Goal: Information Seeking & Learning: Learn about a topic

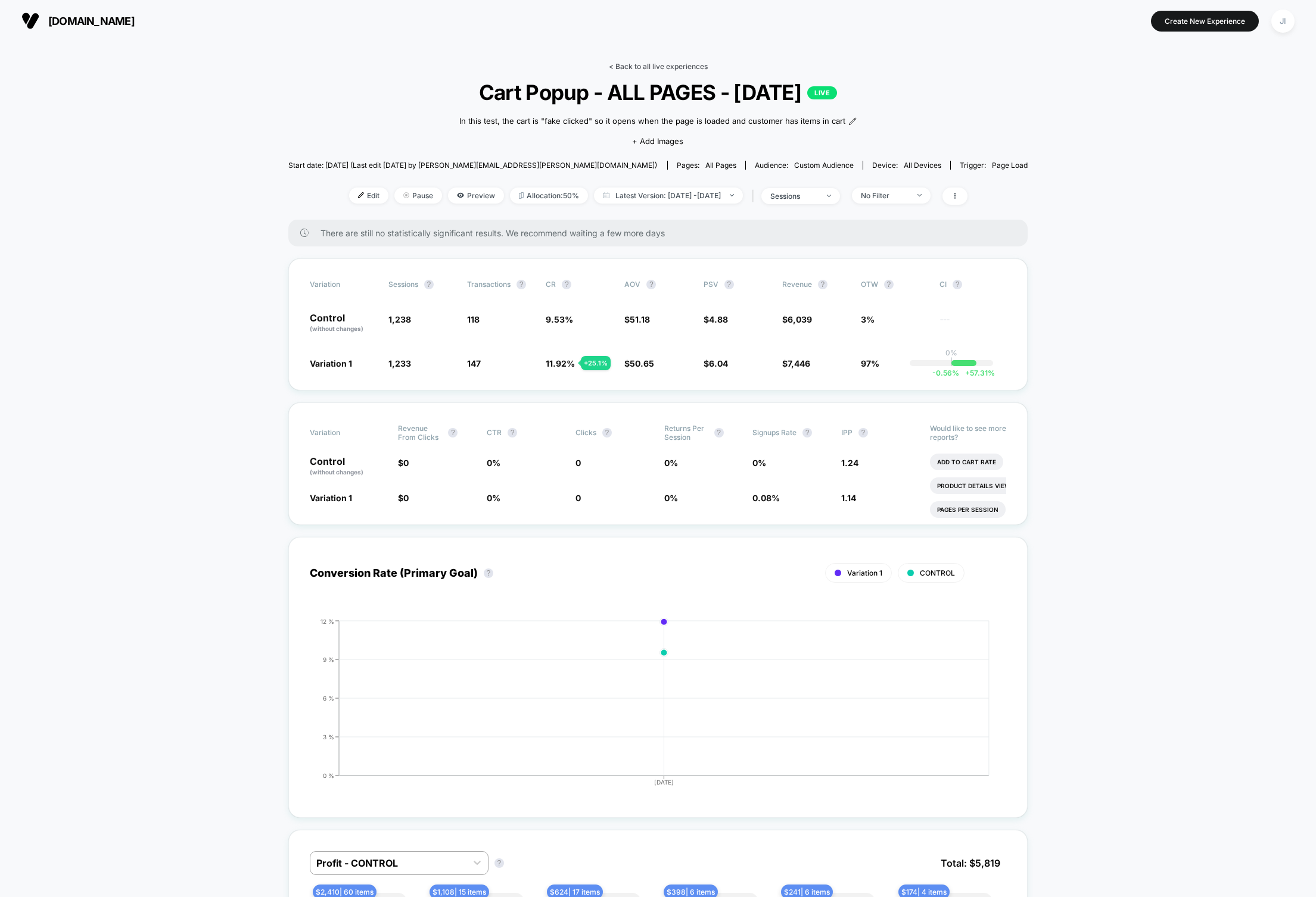
click at [653, 67] on link "< Back to all live experiences" at bounding box center [658, 67] width 99 height 9
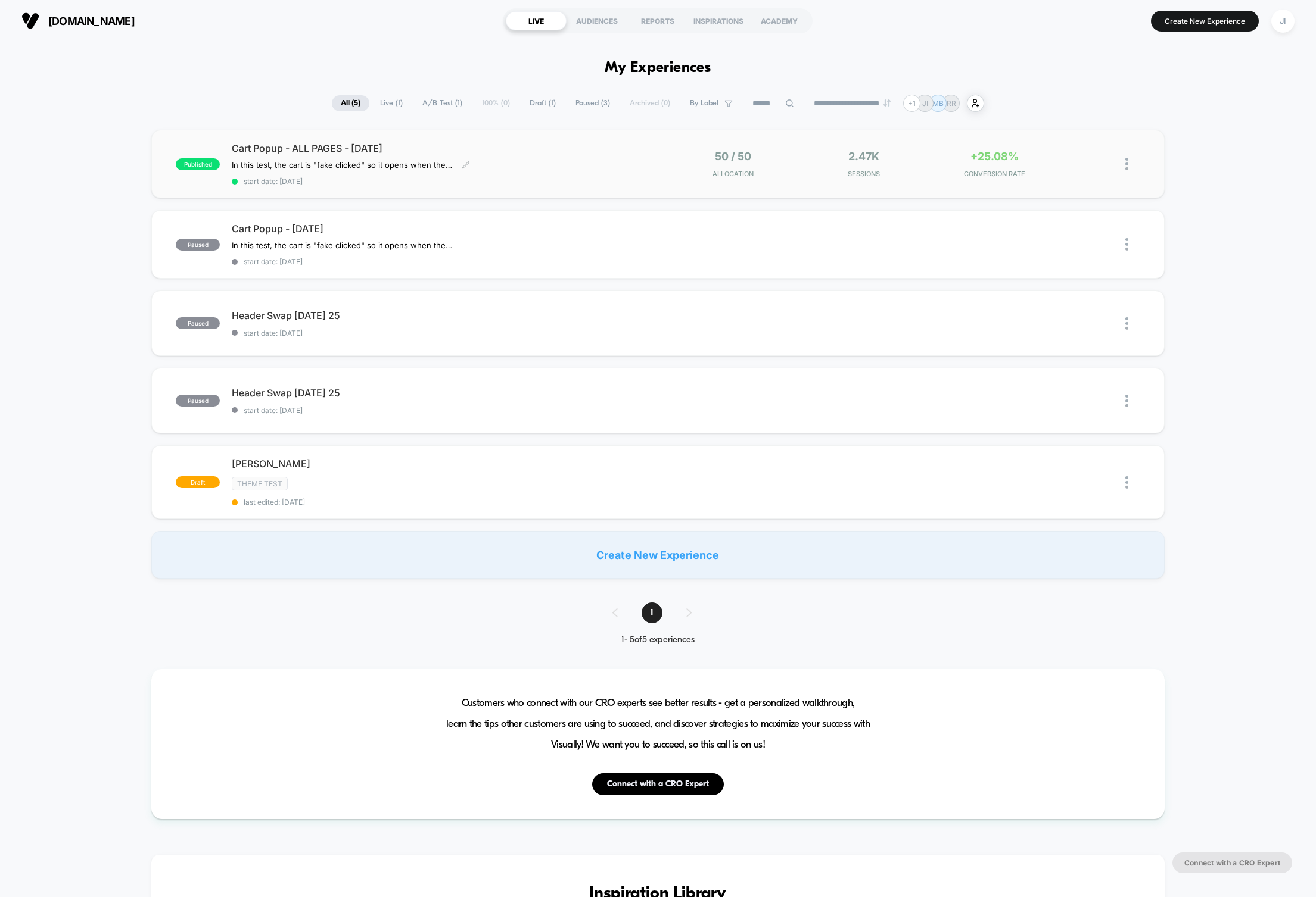
click at [516, 172] on div "Cart Popup - ALL PAGES - Sept 23 2025 In this test, the cart is "fake clicked" …" at bounding box center [444, 164] width 426 height 43
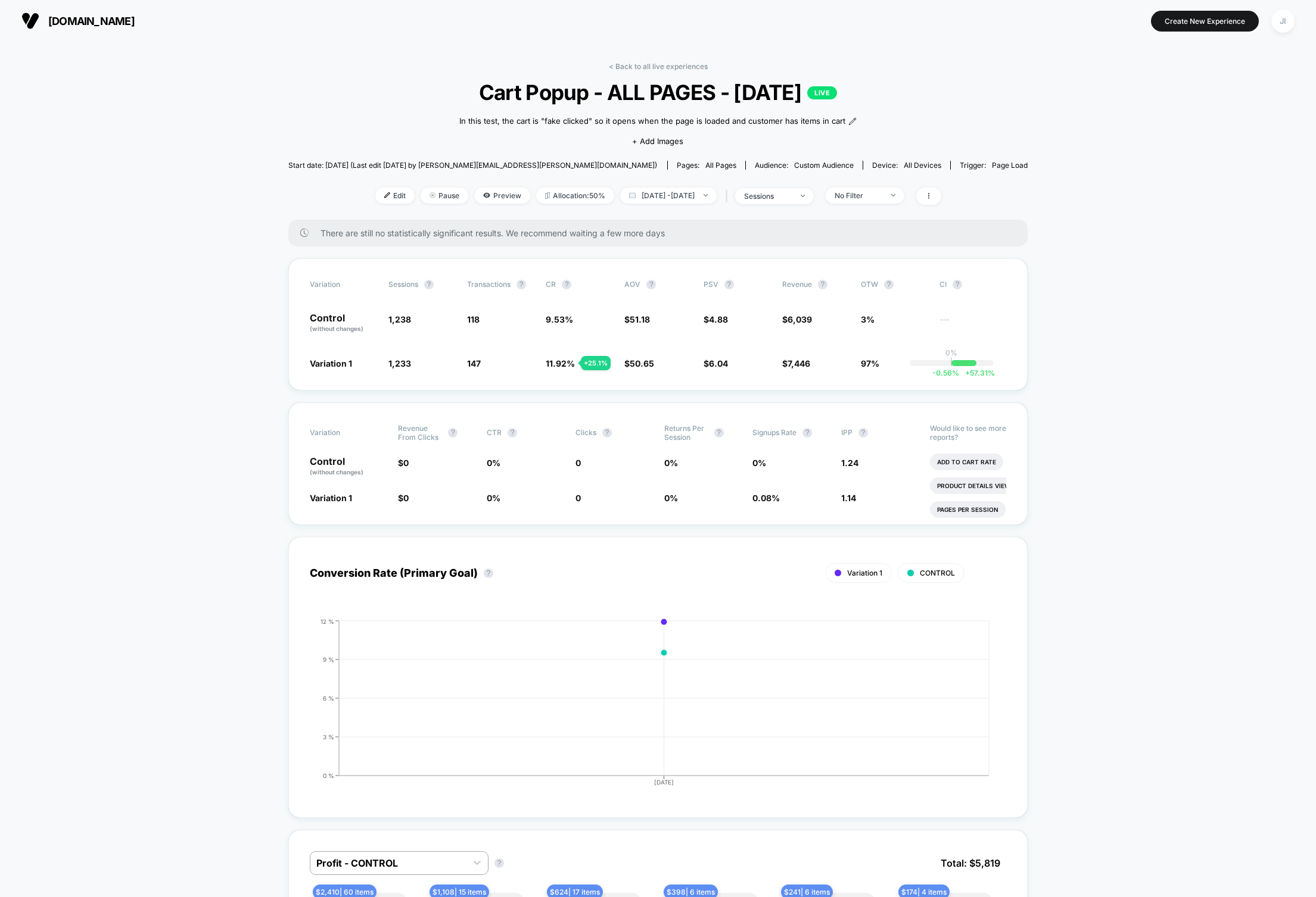
click at [673, 69] on link "< Back to all live experiences" at bounding box center [658, 67] width 99 height 9
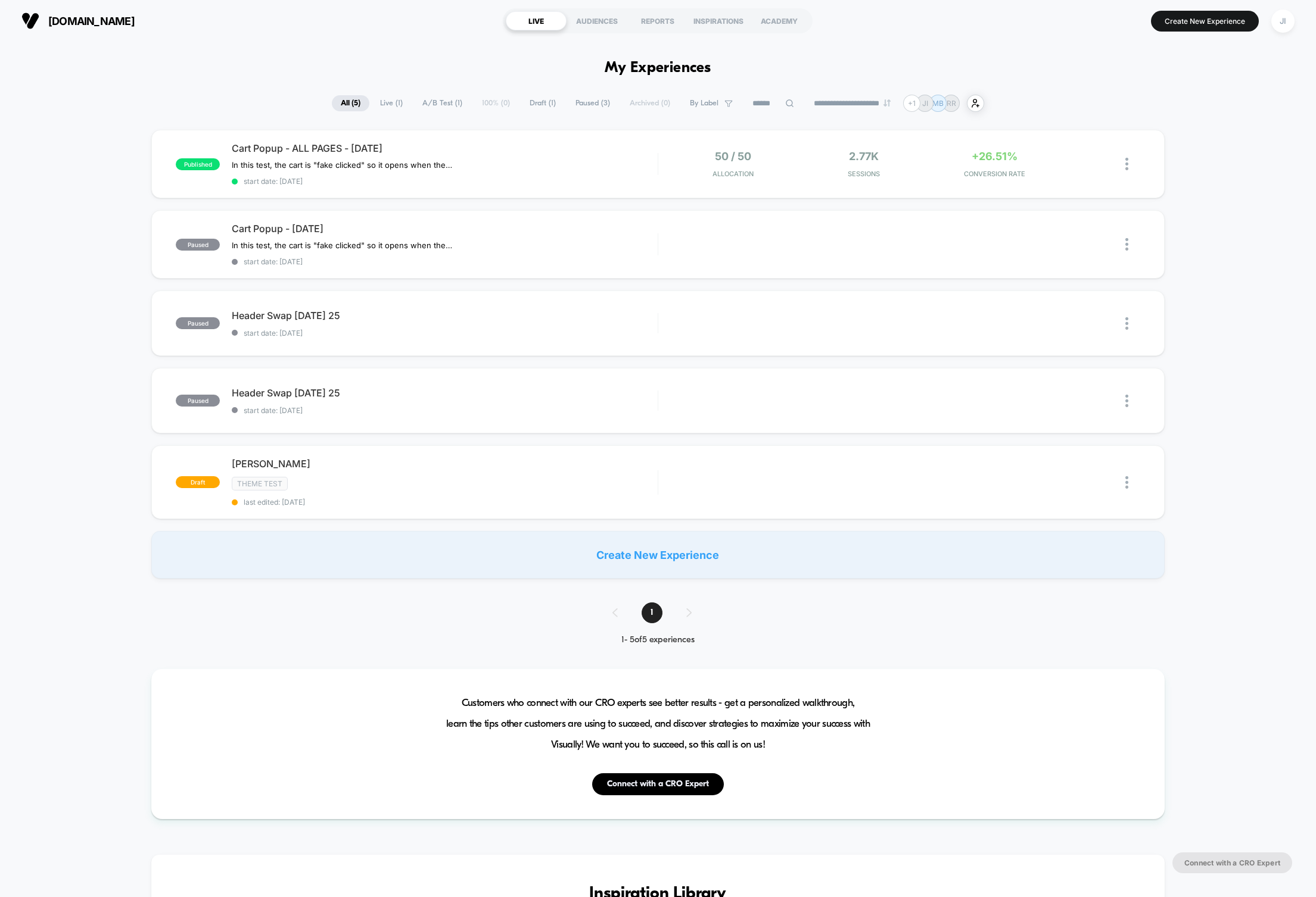
click at [79, 183] on div "published Cart Popup - ALL PAGES - Sept 23 2025 In this test, the cart is "fake…" at bounding box center [658, 354] width 1316 height 449
click at [353, 149] on span "Cart Popup - ALL PAGES - [DATE]" at bounding box center [444, 149] width 426 height 12
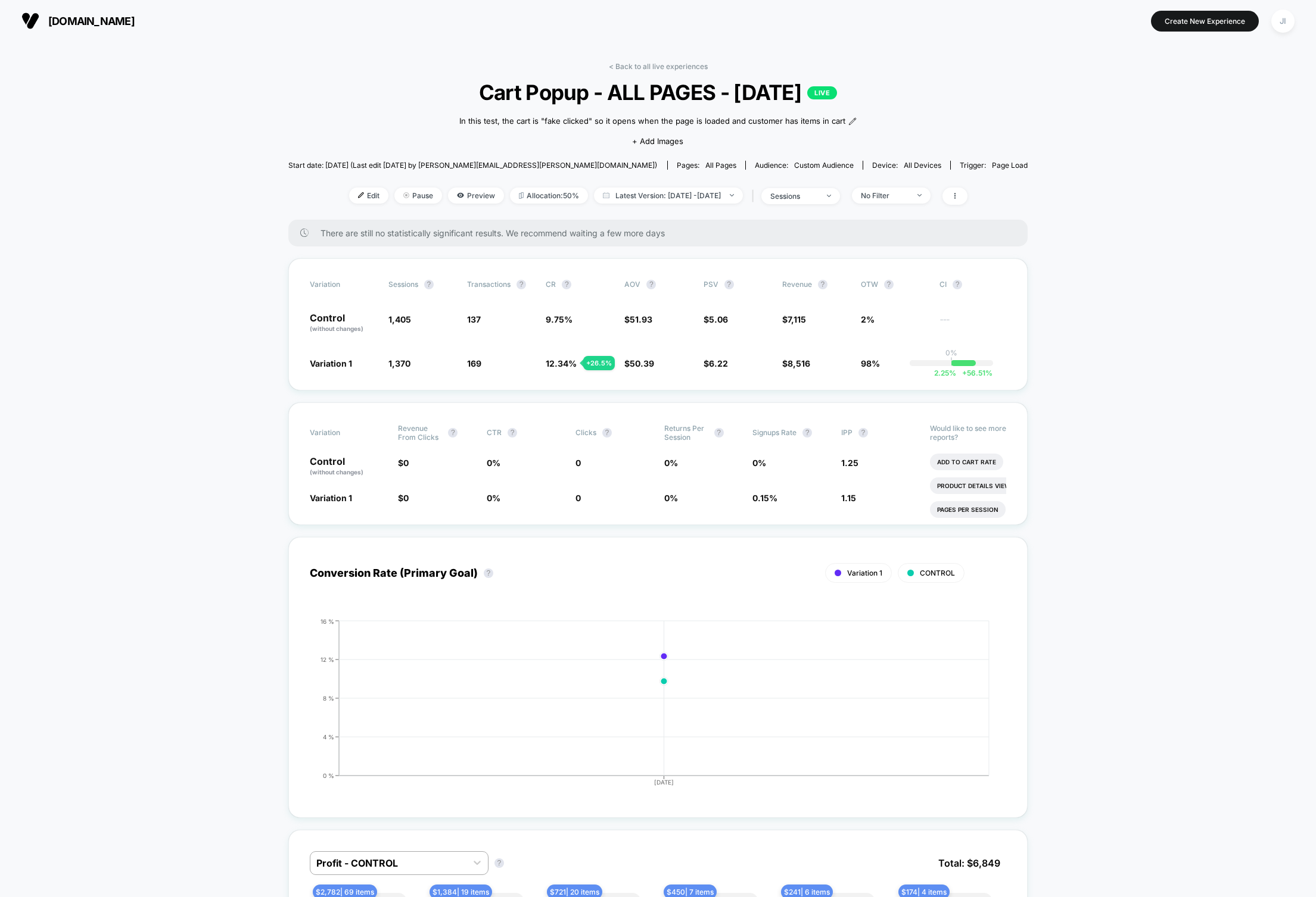
click at [71, 20] on span "[DOMAIN_NAME]" at bounding box center [92, 21] width 86 height 12
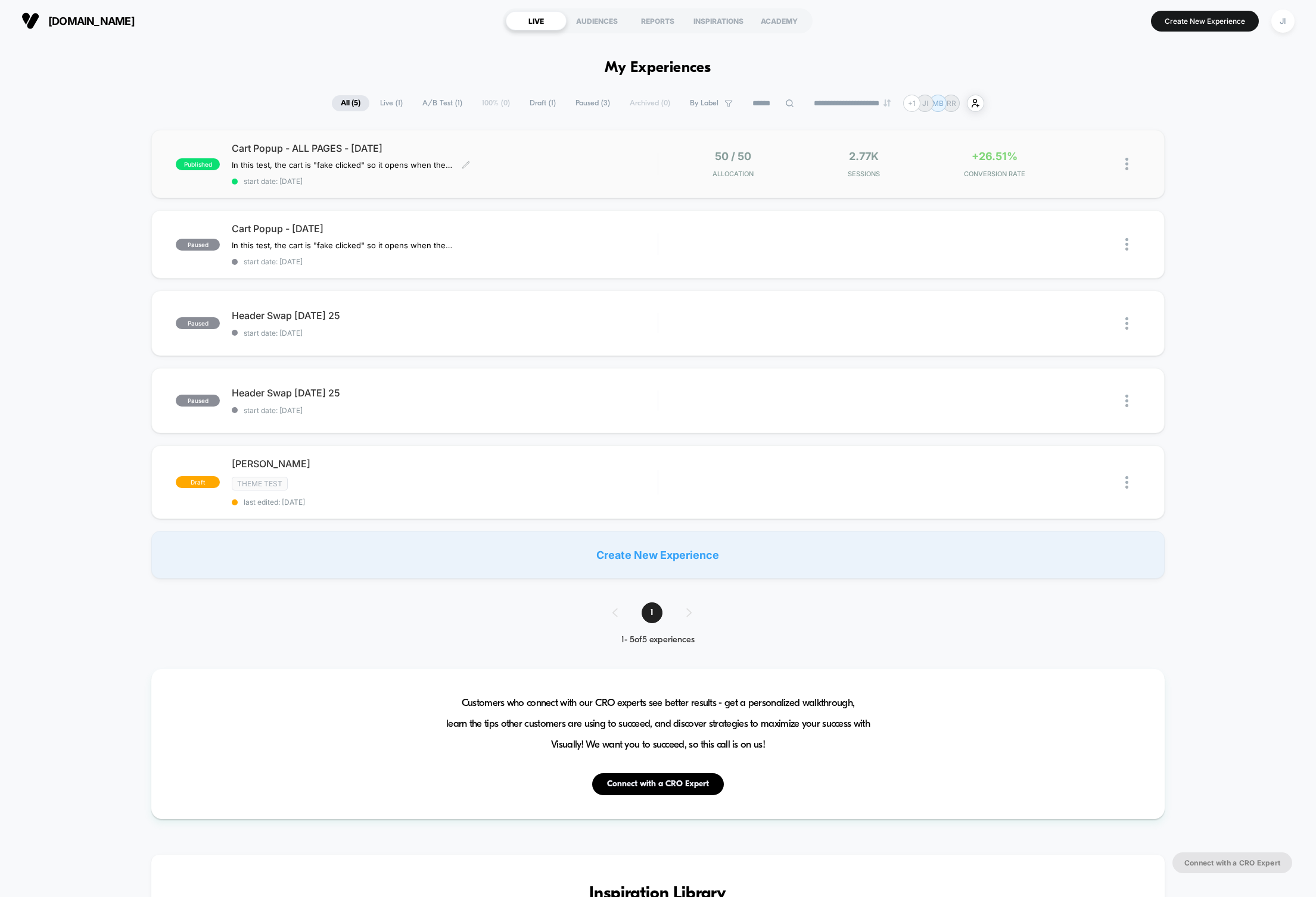
click at [414, 150] on span "Cart Popup - ALL PAGES - [DATE]" at bounding box center [444, 149] width 426 height 12
